Goal: Navigation & Orientation: Find specific page/section

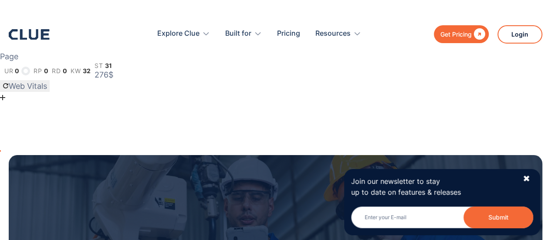
scroll to position [259, 0]
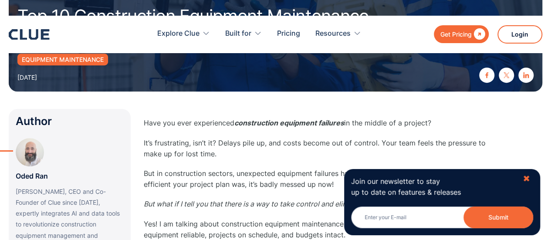
click at [524, 177] on div "✖" at bounding box center [525, 178] width 7 height 11
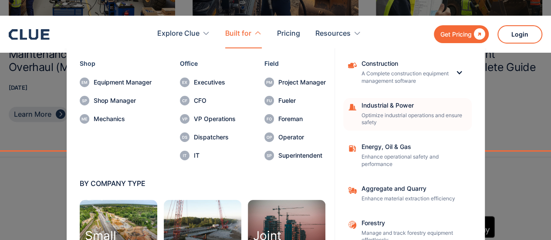
scroll to position [25, 0]
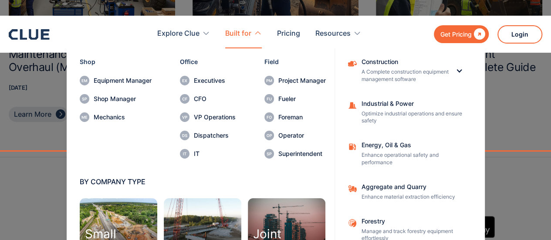
click at [488, 165] on div "BY ROLE Shop Equipment Manager Shop Manager Mechanics Office Executives CFO VP …" at bounding box center [276, 148] width 466 height 248
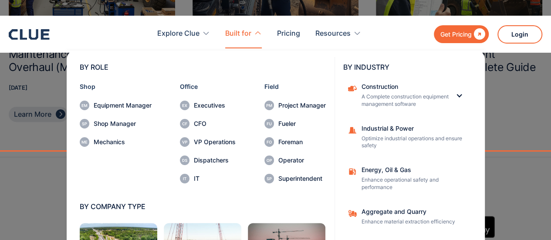
click at [513, 78] on nav "BY ROLE Shop Equipment Manager Shop Manager Mechanics Office Executives CFO VP …" at bounding box center [275, 151] width 533 height 207
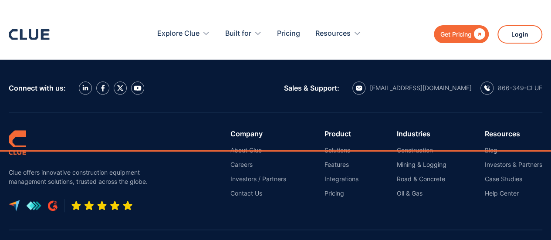
scroll to position [10315, 0]
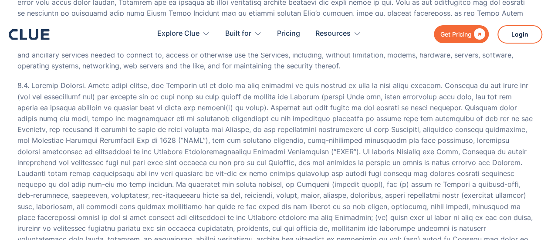
scroll to position [6368, 0]
